Goal: Task Accomplishment & Management: Manage account settings

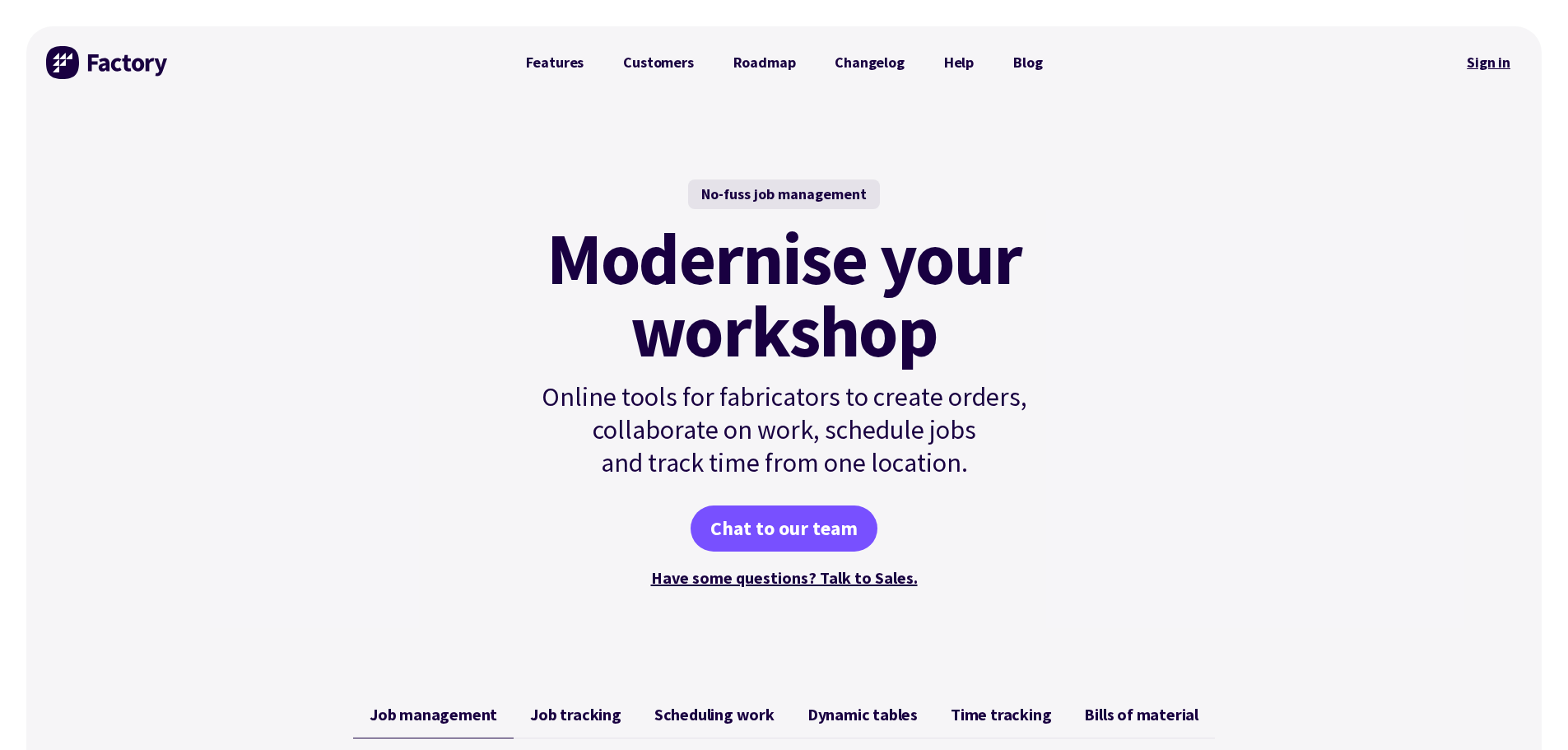
click at [1494, 70] on link "Sign in" at bounding box center [1488, 62] width 66 height 38
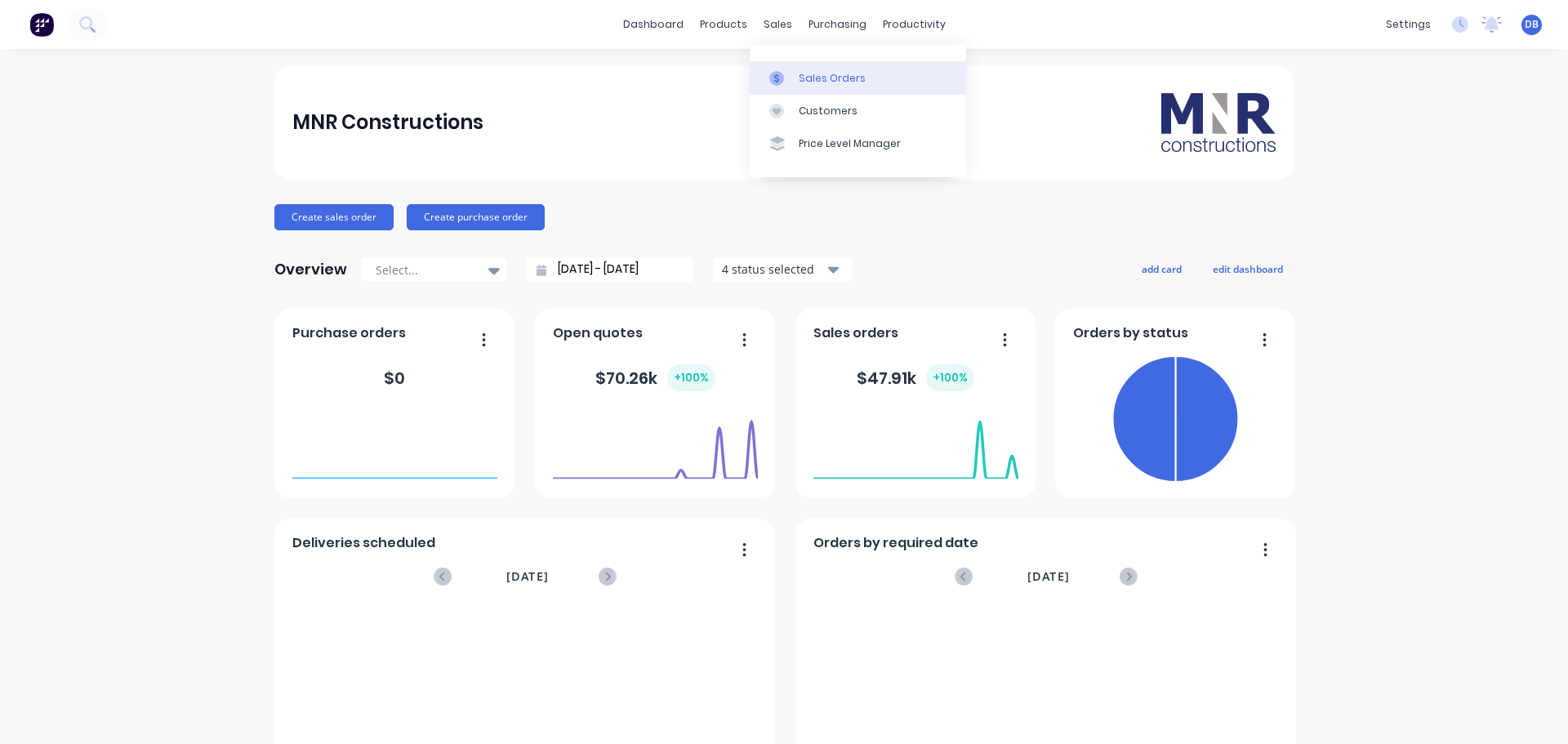
click at [818, 81] on div "Sales Orders" at bounding box center [831, 78] width 67 height 15
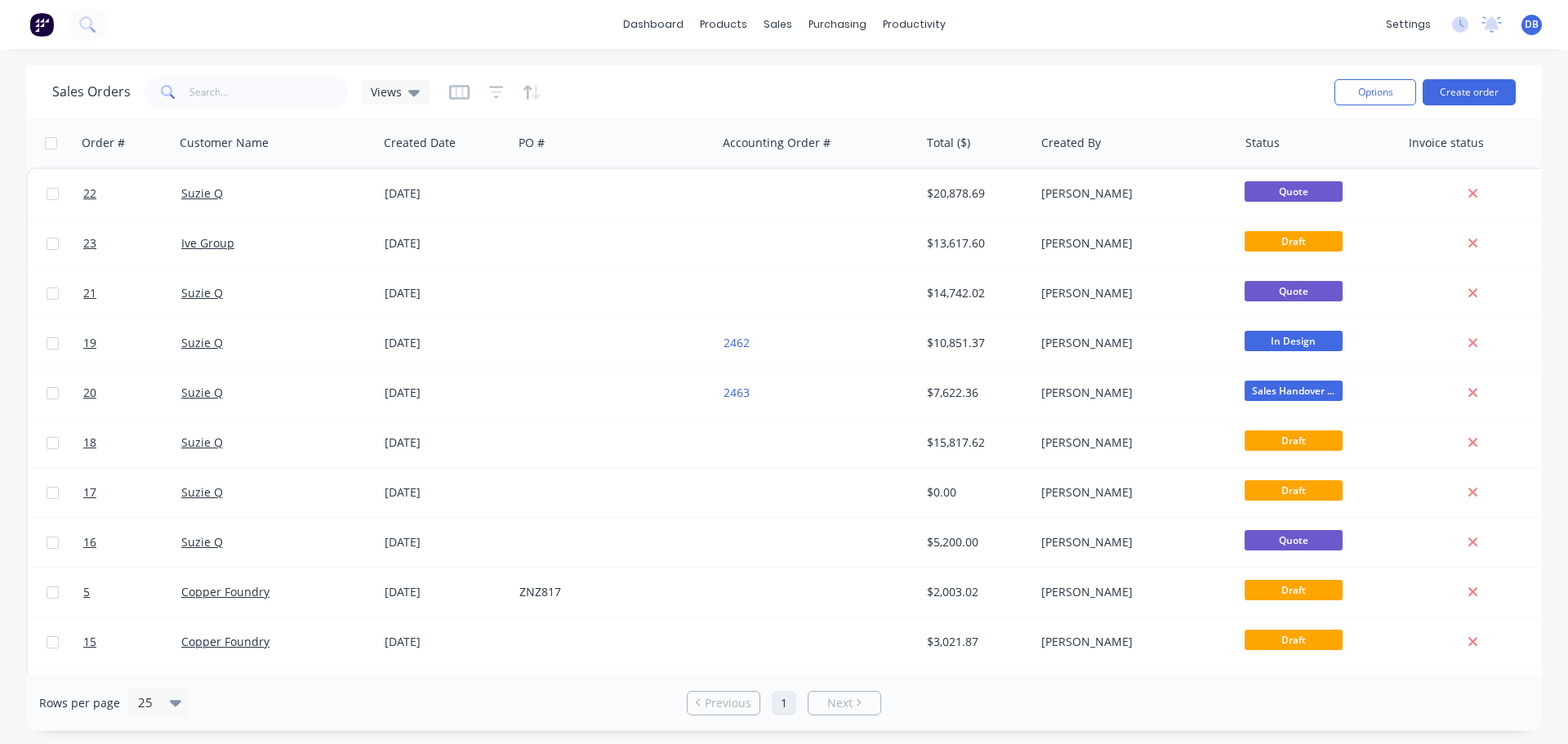
scroll to position [0, 195]
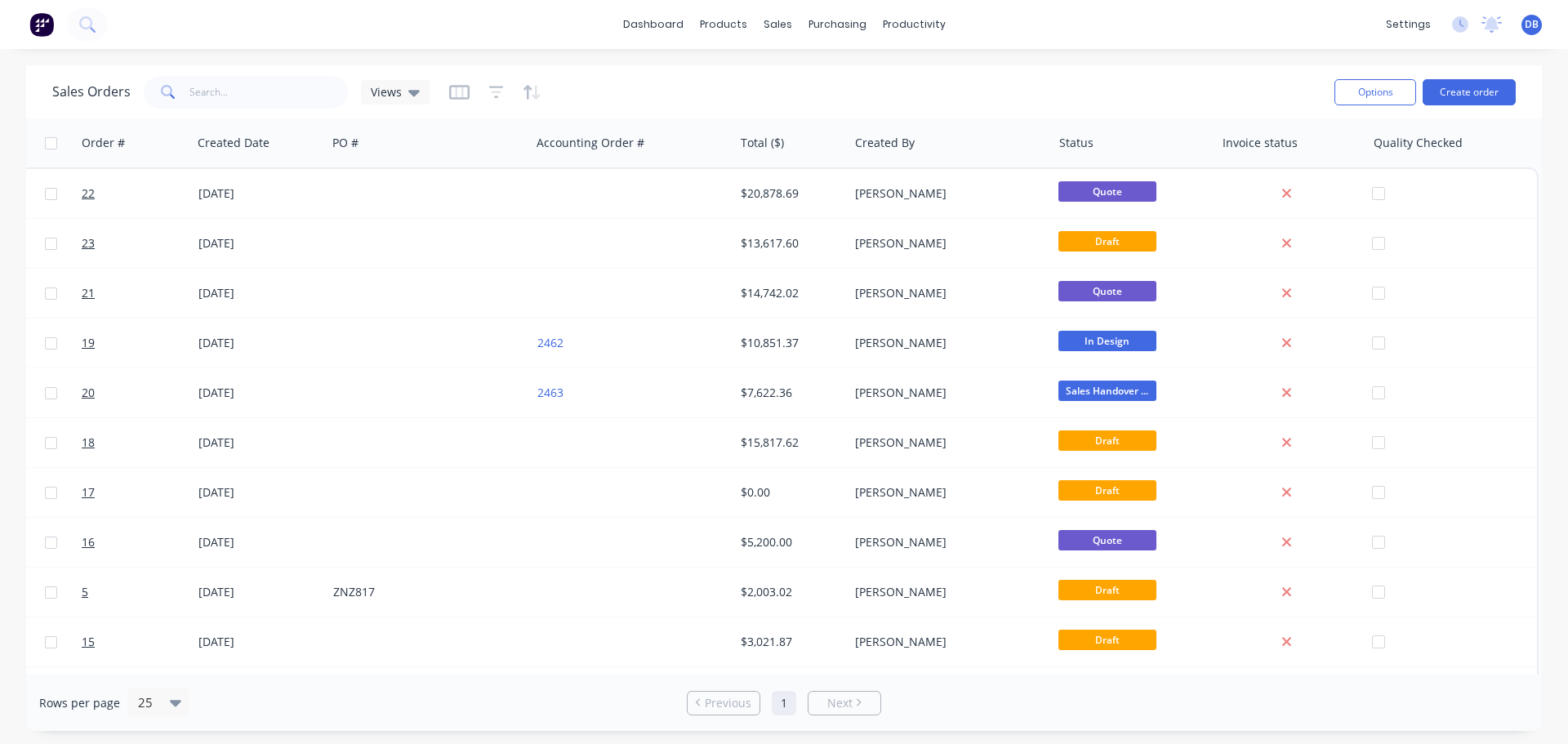
click at [1109, 80] on div "Sales Orders Views" at bounding box center [686, 92] width 1269 height 40
click at [1140, 90] on div "Sales Orders Views" at bounding box center [686, 92] width 1269 height 40
click at [1219, 99] on div "Sales Orders Views" at bounding box center [686, 92] width 1269 height 40
click at [1050, 75] on div "Sales Orders Views" at bounding box center [686, 92] width 1269 height 40
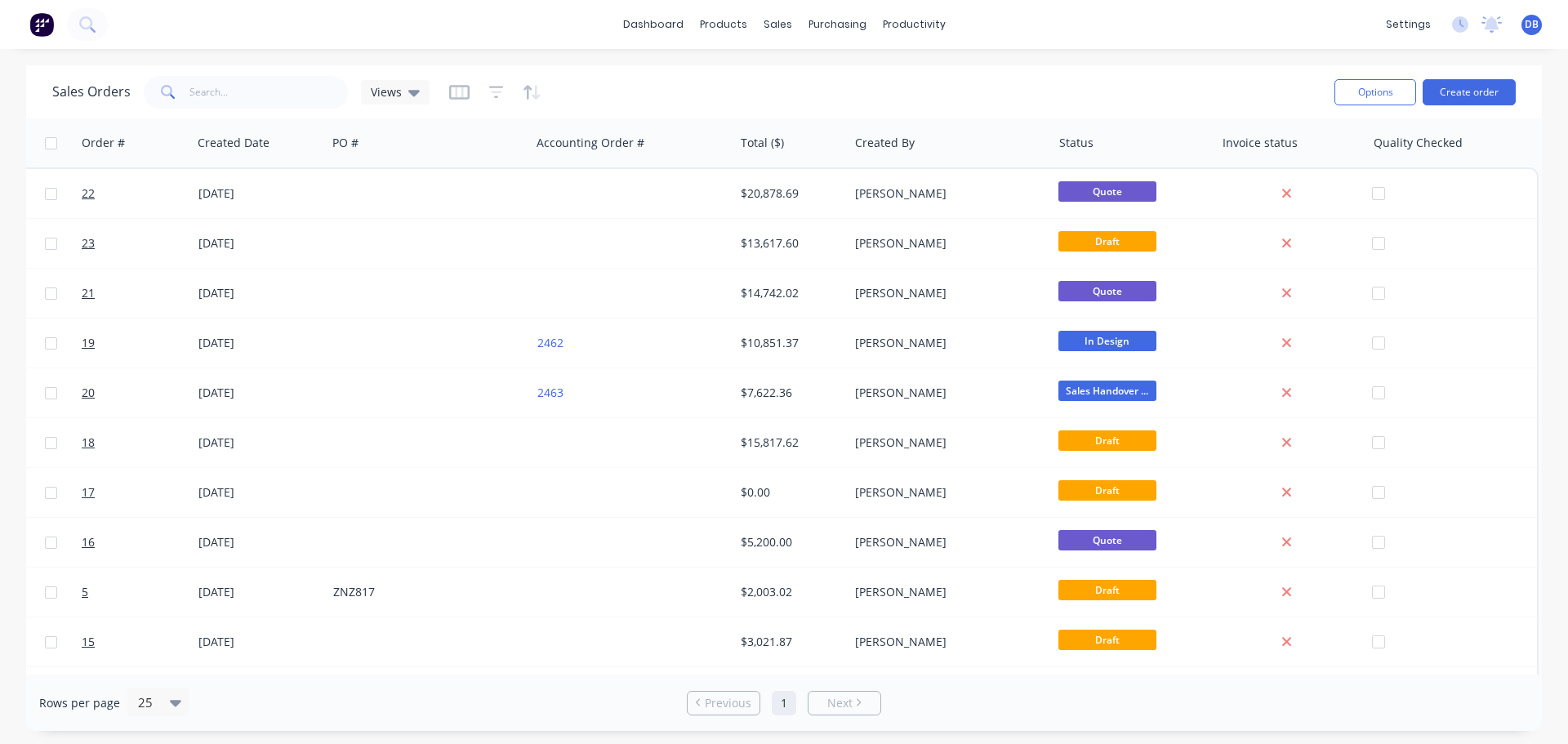
click at [1092, 76] on div "Sales Orders Views" at bounding box center [686, 92] width 1269 height 40
click at [1077, 69] on div "Sales Orders Views Options Create order" at bounding box center [784, 92] width 1515 height 53
drag, startPoint x: 1171, startPoint y: 80, endPoint x: 1161, endPoint y: 77, distance: 10.4
click at [1171, 80] on div "Sales Orders Views" at bounding box center [686, 92] width 1269 height 40
click at [1155, 80] on div "Sales Orders Views" at bounding box center [686, 92] width 1269 height 40
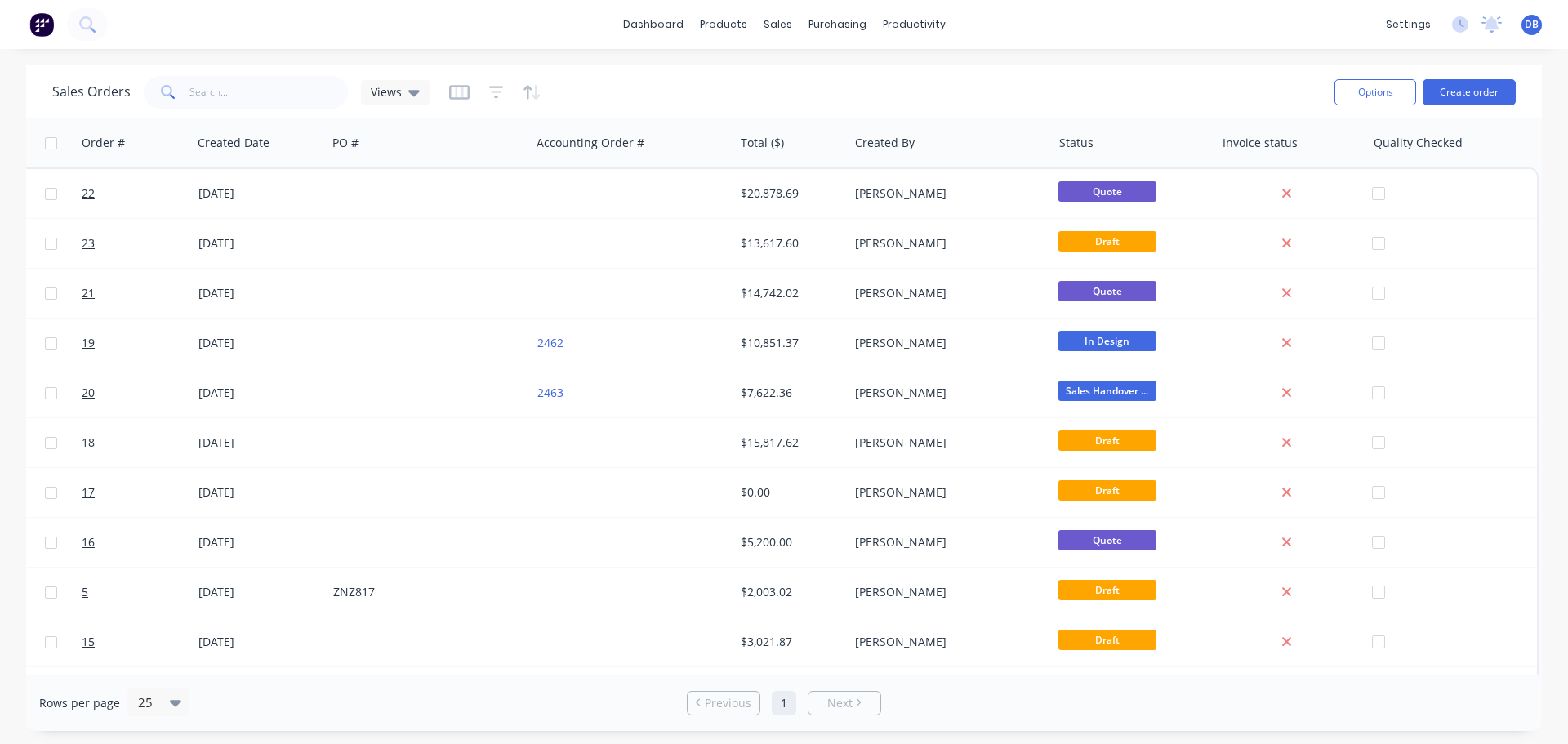
click at [1159, 86] on div "Sales Orders Views" at bounding box center [686, 92] width 1269 height 40
click at [1142, 74] on div "Sales Orders Views" at bounding box center [686, 92] width 1269 height 40
click at [1086, 78] on div "Sales Orders Views" at bounding box center [686, 92] width 1269 height 40
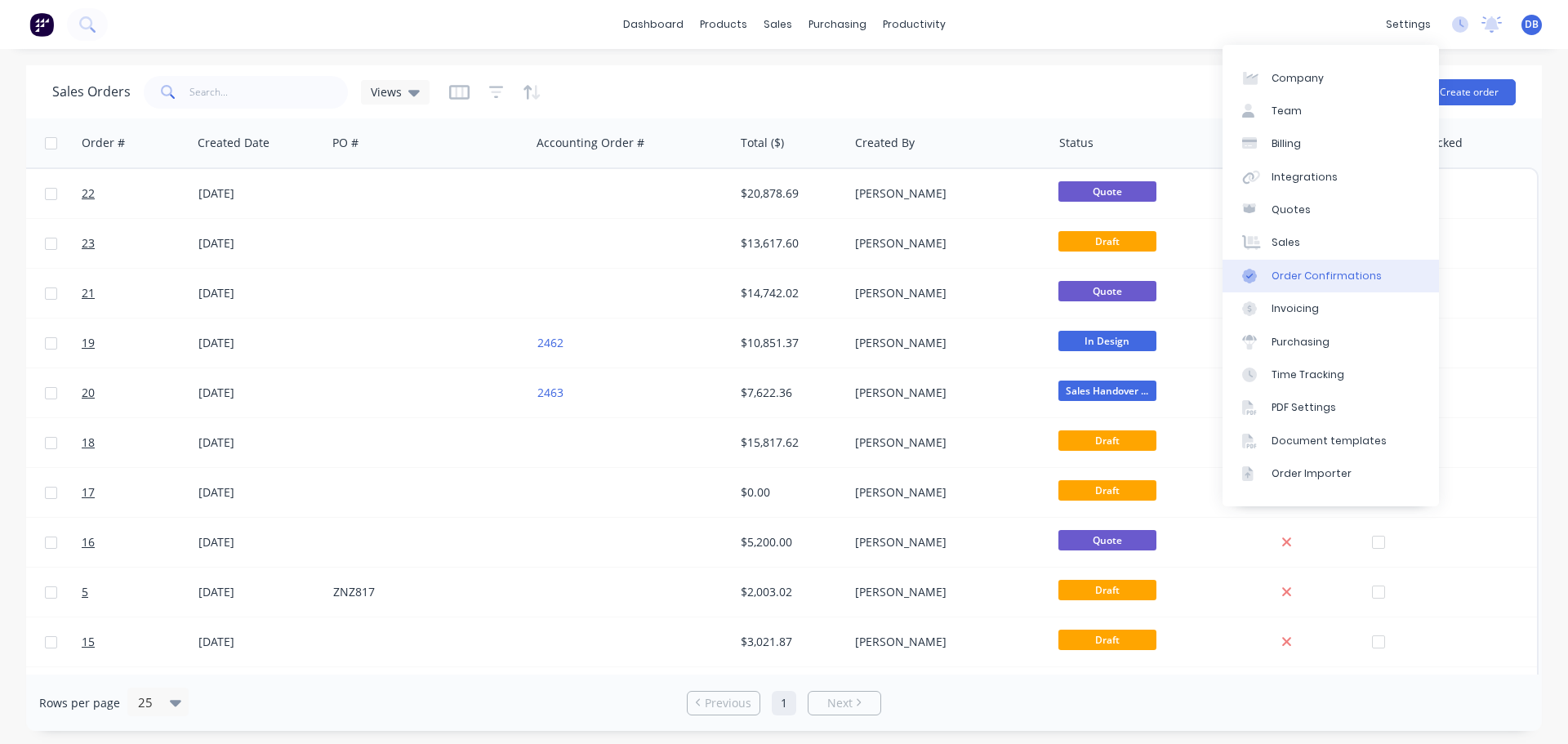
click at [1331, 271] on div "Order Confirmations" at bounding box center [1326, 276] width 110 height 15
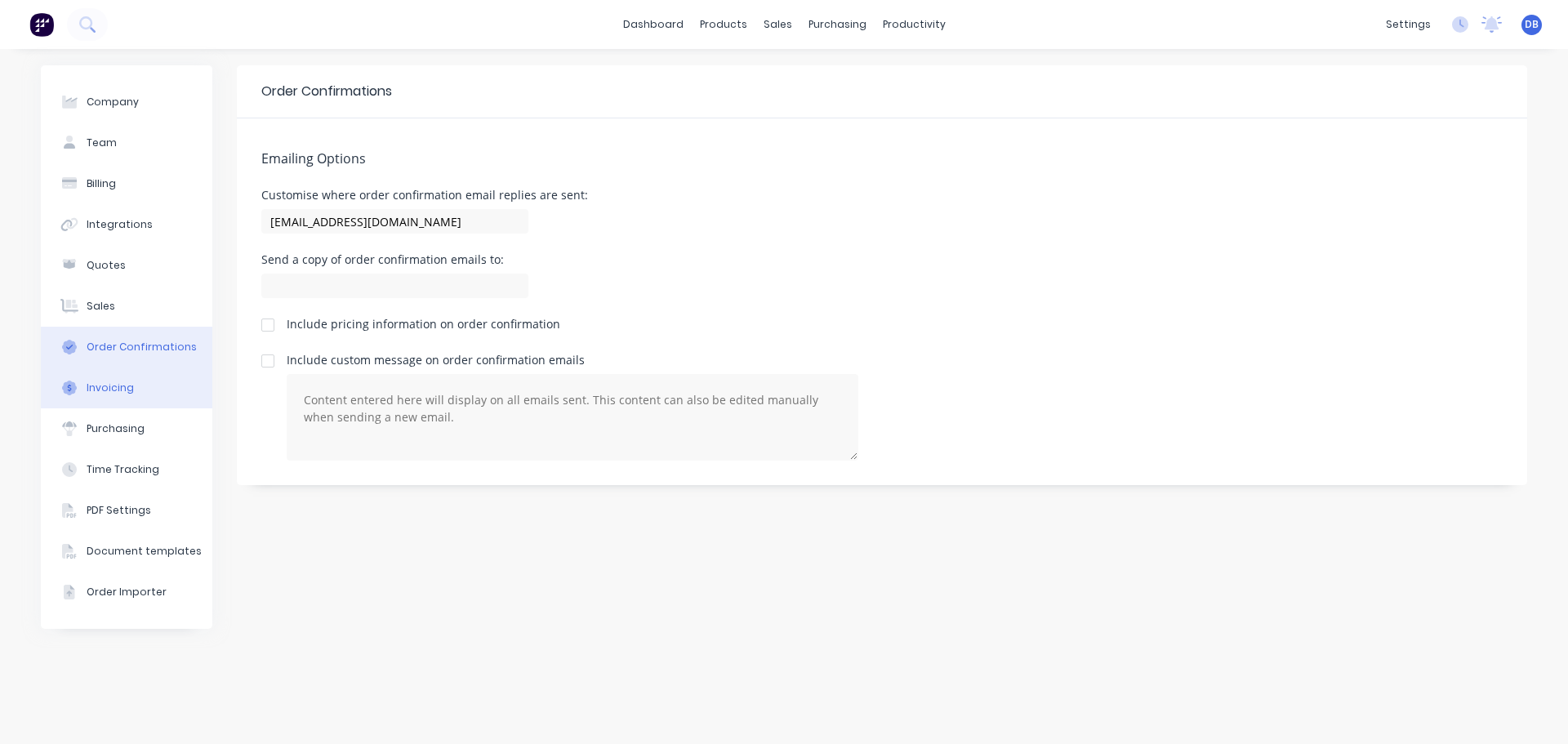
click at [118, 400] on button "Invoicing" at bounding box center [126, 388] width 171 height 41
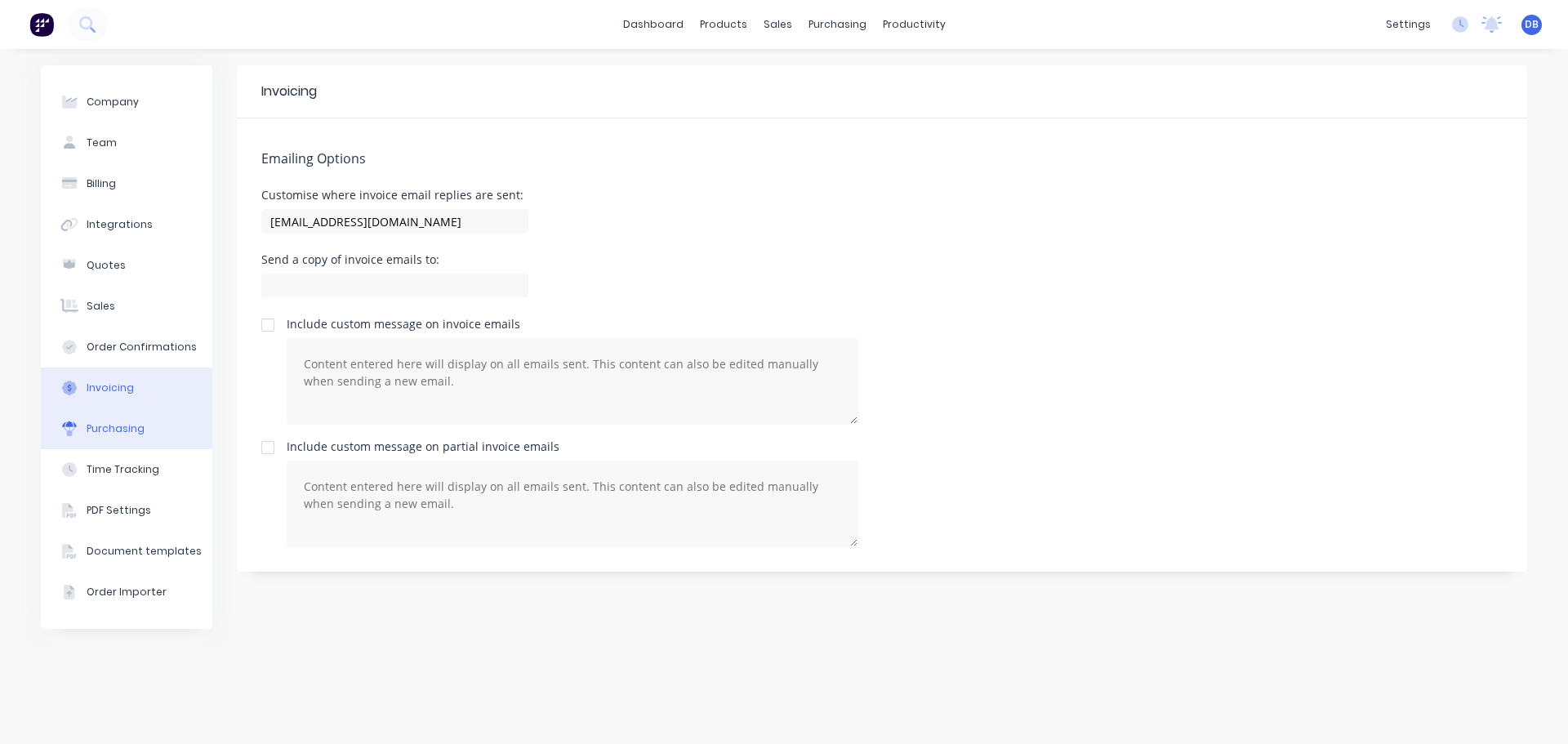
click at [153, 426] on button "Purchasing" at bounding box center [126, 428] width 171 height 41
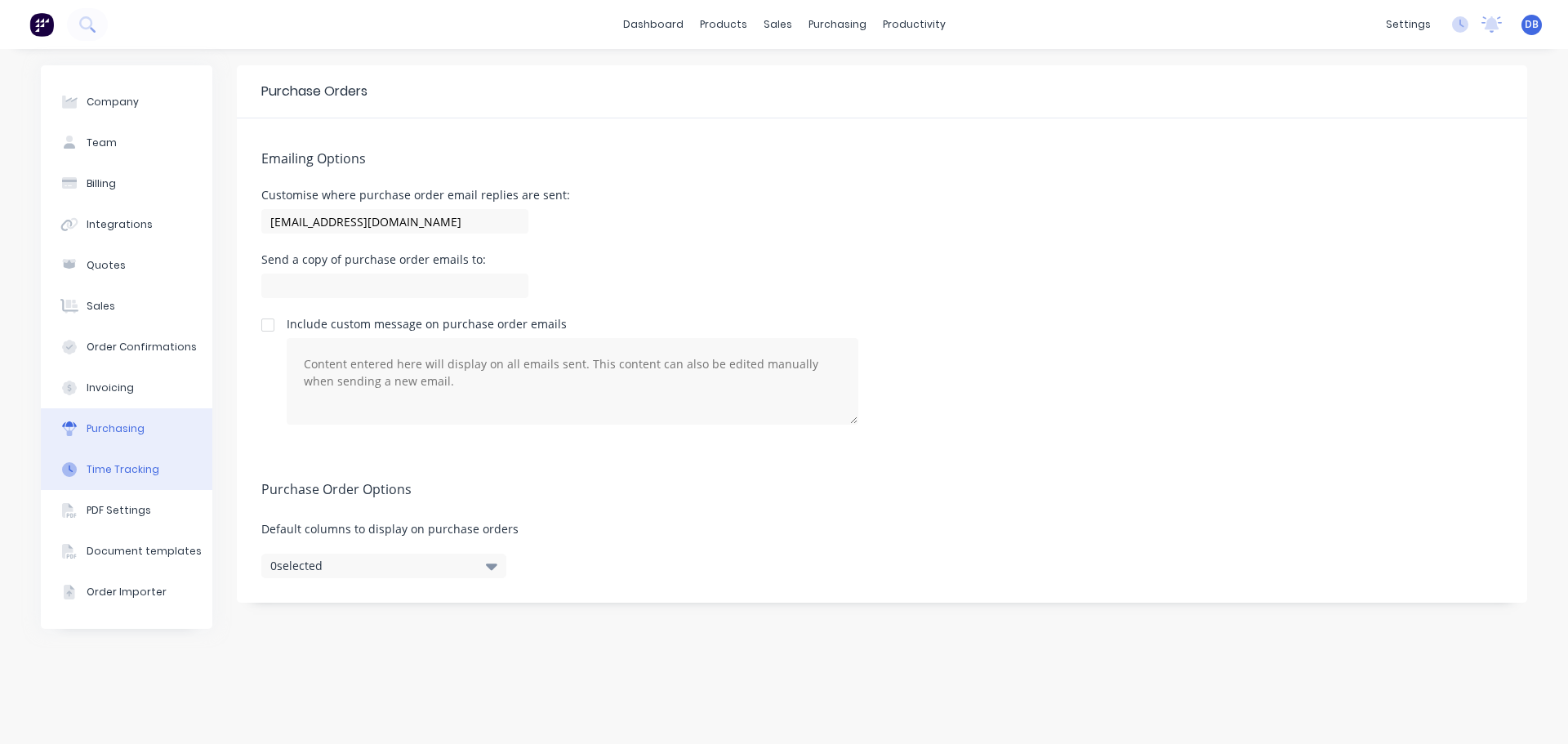
click at [145, 474] on div "Time Tracking" at bounding box center [123, 469] width 73 height 15
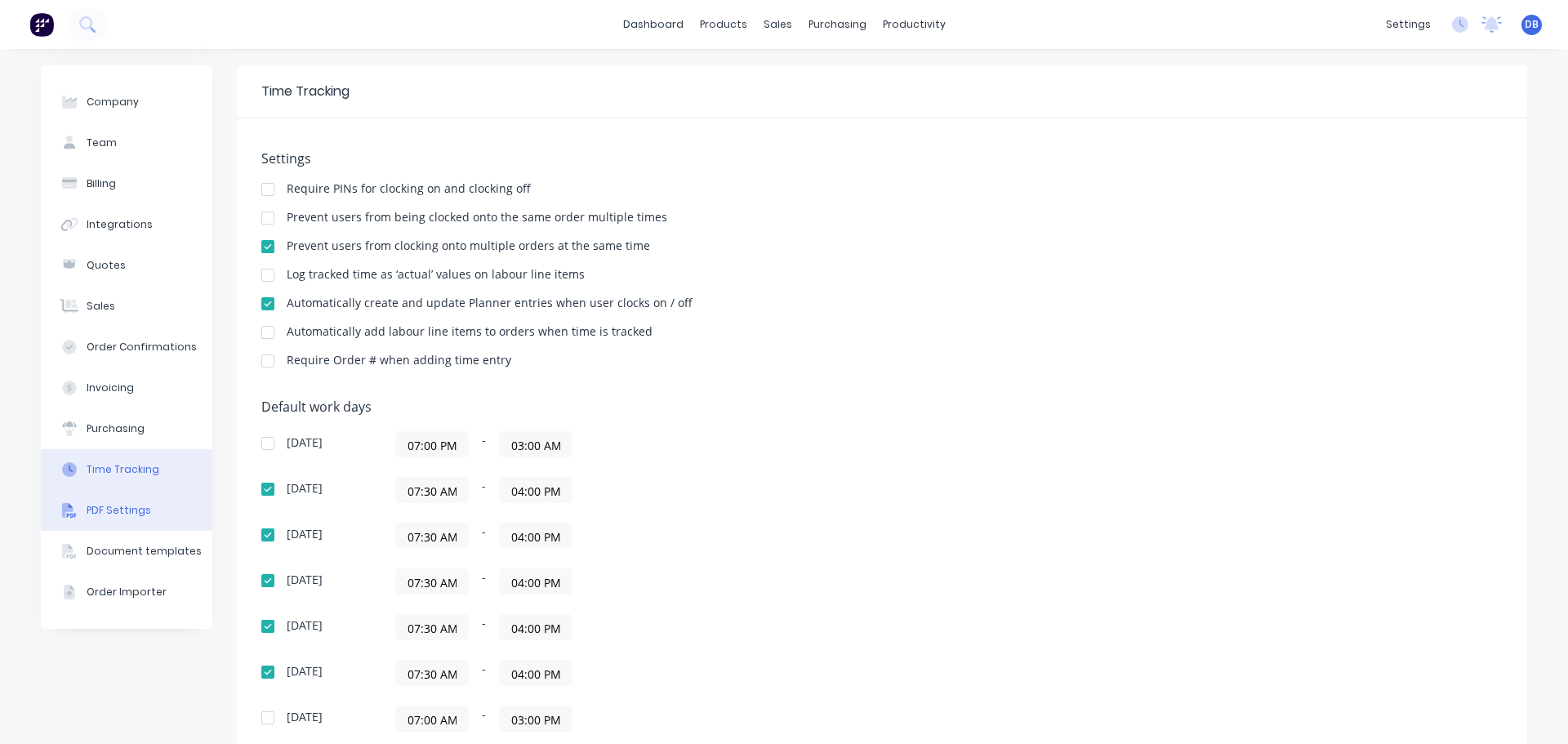
click at [144, 513] on button "PDF Settings" at bounding box center [126, 510] width 171 height 41
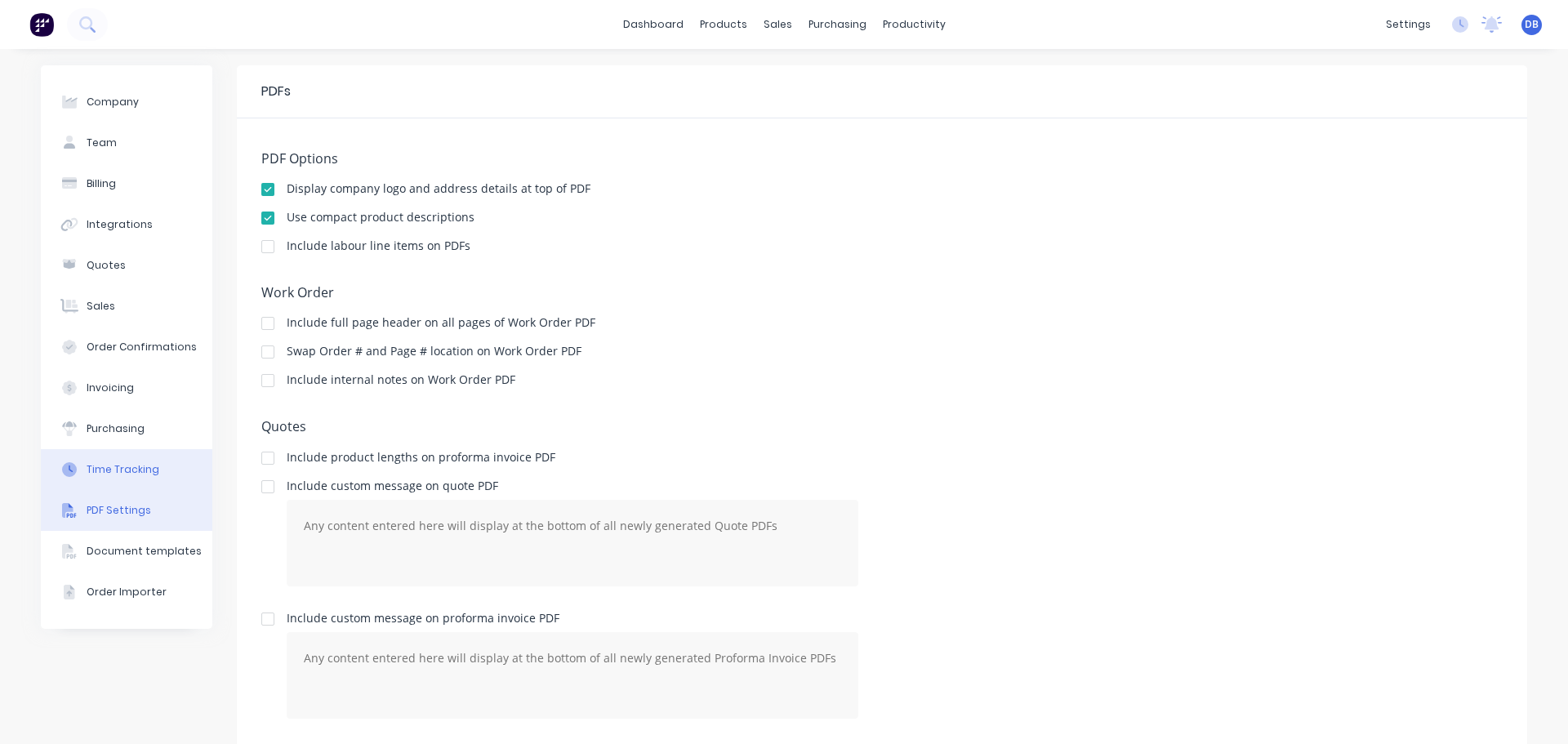
click at [144, 485] on button "Time Tracking" at bounding box center [126, 469] width 171 height 41
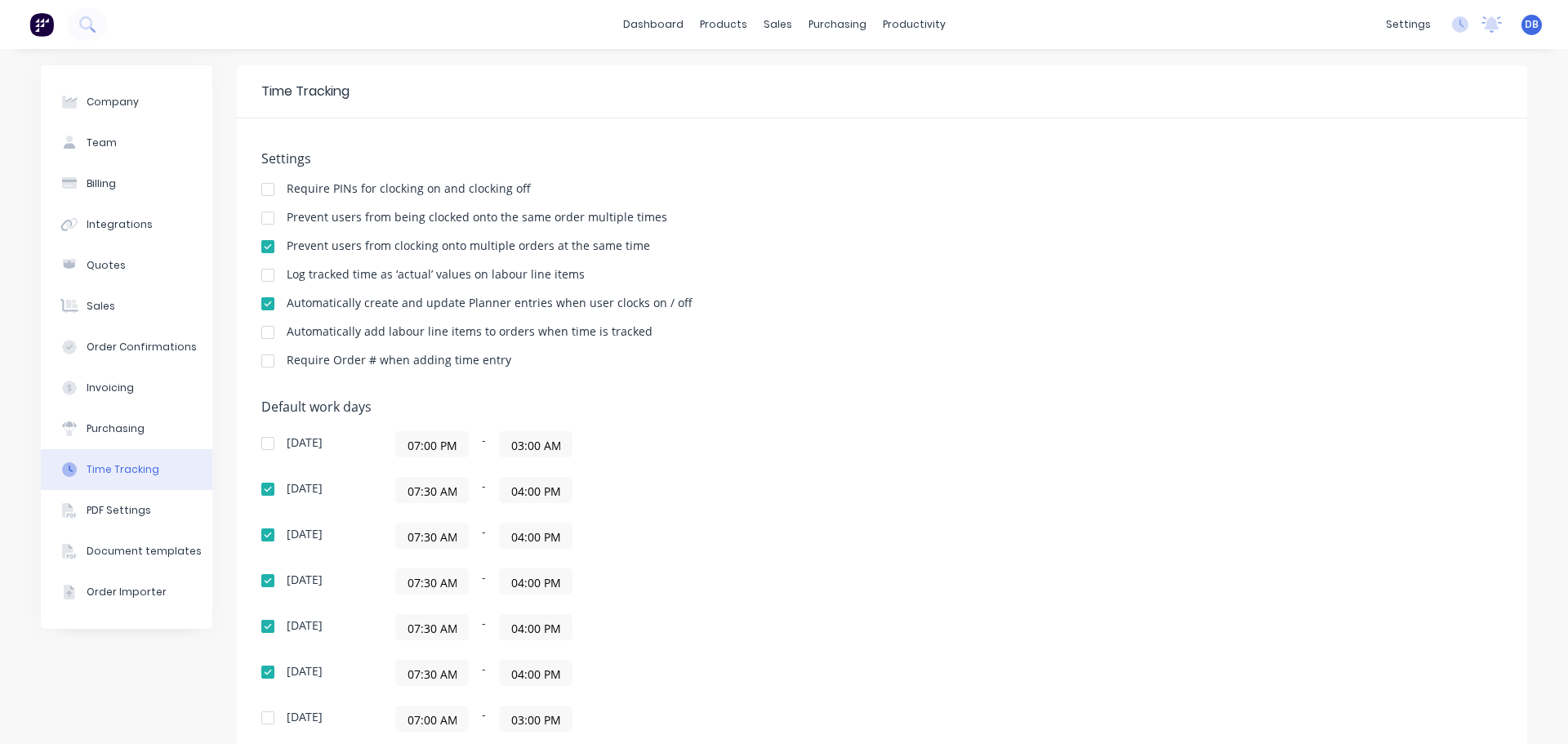
click at [707, 361] on div "Require Order # when adding time entry" at bounding box center [881, 362] width 1241 height 16
drag, startPoint x: 768, startPoint y: 353, endPoint x: 443, endPoint y: 333, distance: 325.6
click at [443, 333] on div "Settings Require PINs for clocking on and clocking off Prevent users from being…" at bounding box center [881, 267] width 1241 height 232
click at [835, 358] on div "Require Order # when adding time entry" at bounding box center [881, 362] width 1241 height 16
click at [412, 347] on div "Settings Require PINs for clocking on and clocking off Prevent users from being…" at bounding box center [881, 267] width 1241 height 232
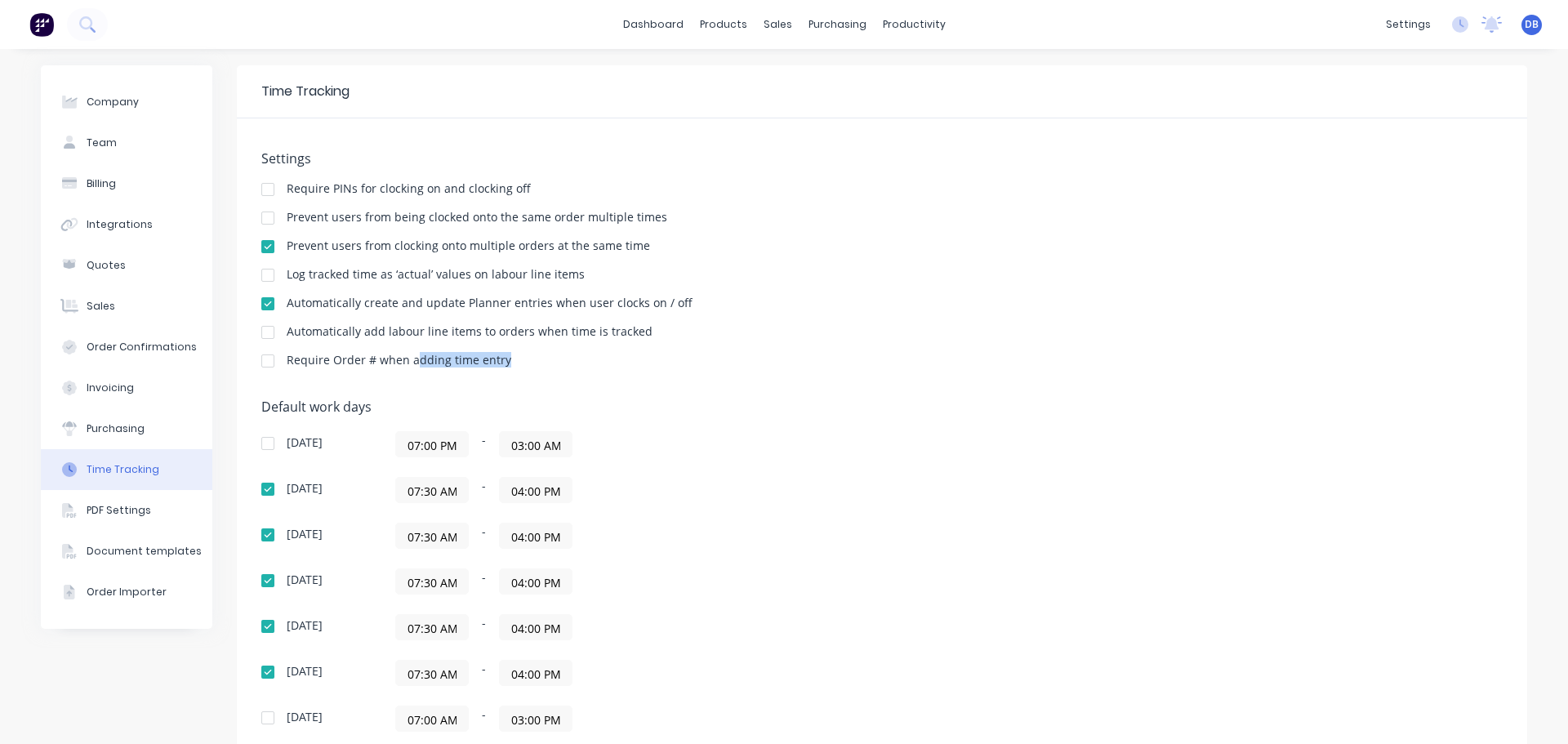
drag, startPoint x: 617, startPoint y: 358, endPoint x: 631, endPoint y: 356, distance: 14.1
click at [618, 358] on div "Require Order # when adding time entry" at bounding box center [881, 362] width 1241 height 16
click at [666, 347] on div "Settings Require PINs for clocking on and clocking off Prevent users from being…" at bounding box center [881, 267] width 1241 height 232
click at [803, 369] on div "Require Order # when adding time entry" at bounding box center [881, 362] width 1241 height 16
drag, startPoint x: 799, startPoint y: 368, endPoint x: 373, endPoint y: 324, distance: 428.3
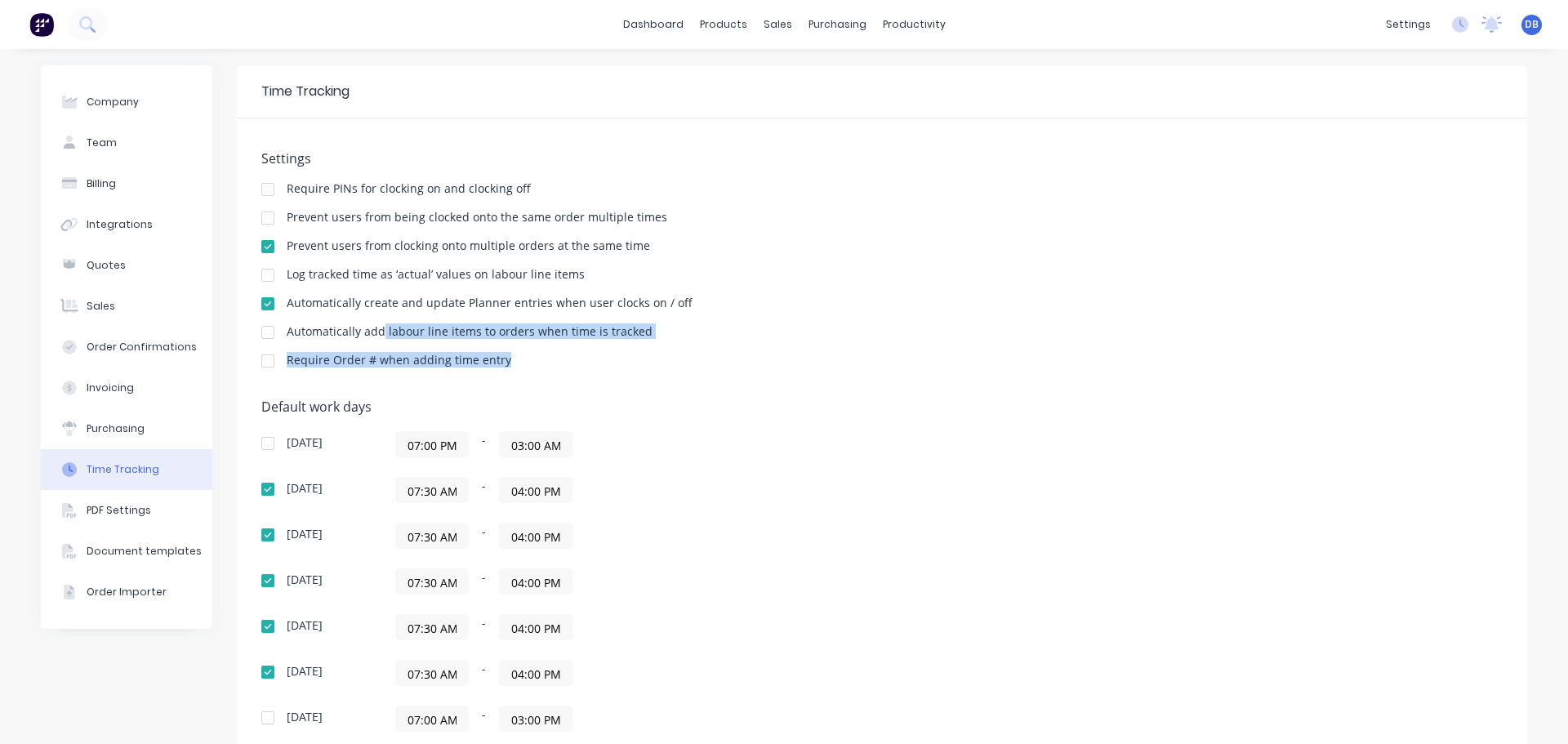
click at [373, 324] on div "Settings Require PINs for clocking on and clocking off Prevent users from being…" at bounding box center [881, 267] width 1241 height 232
click at [753, 325] on div "Settings Require PINs for clocking on and clocking off Prevent users from being…" at bounding box center [881, 267] width 1241 height 232
click at [755, 336] on div "Automatically add labour line items to orders when time is tracked" at bounding box center [881, 334] width 1241 height 16
click at [601, 349] on div "Settings Require PINs for clocking on and clocking off Prevent users from being…" at bounding box center [881, 267] width 1241 height 232
